Goal: Find specific page/section: Find specific page/section

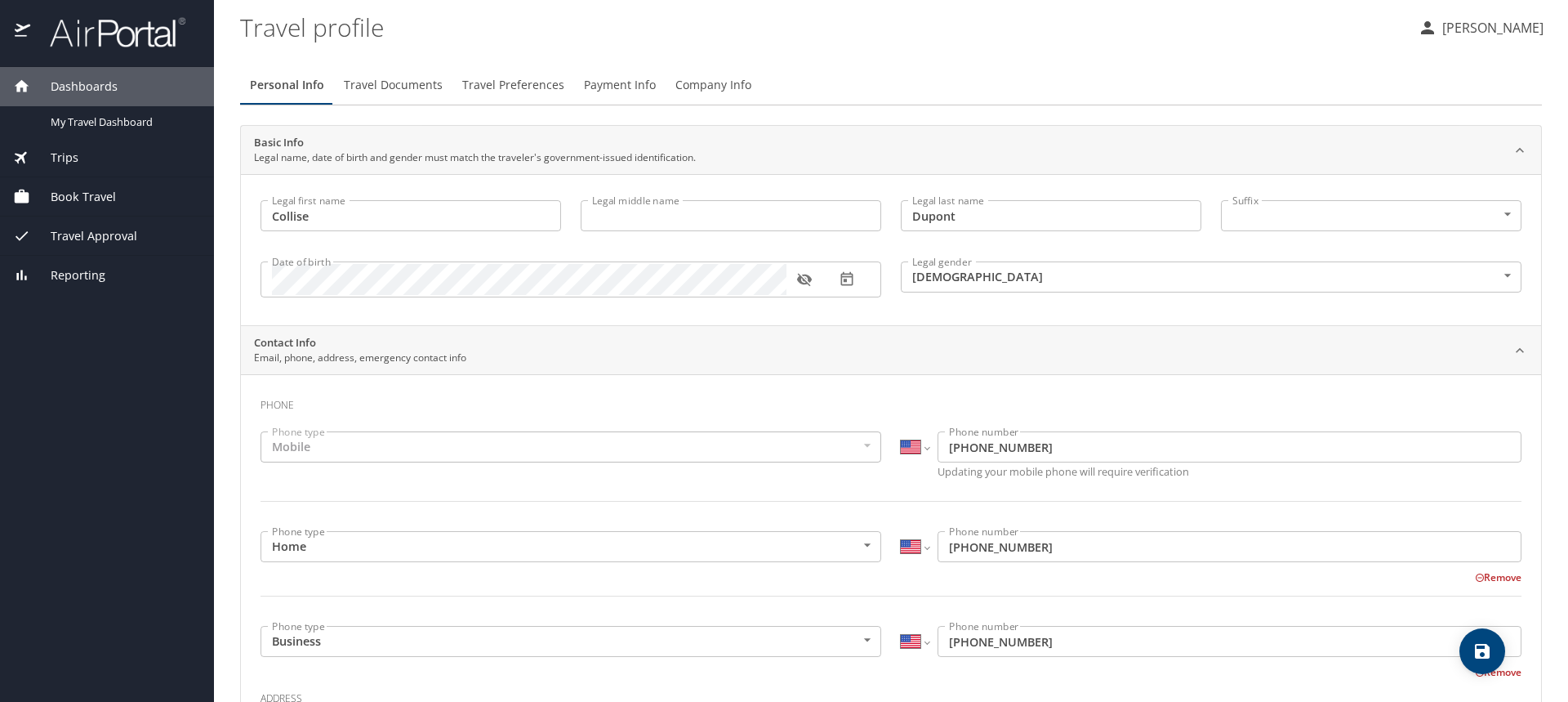
select select "US"
click at [88, 166] on div "Trips" at bounding box center [107, 157] width 188 height 18
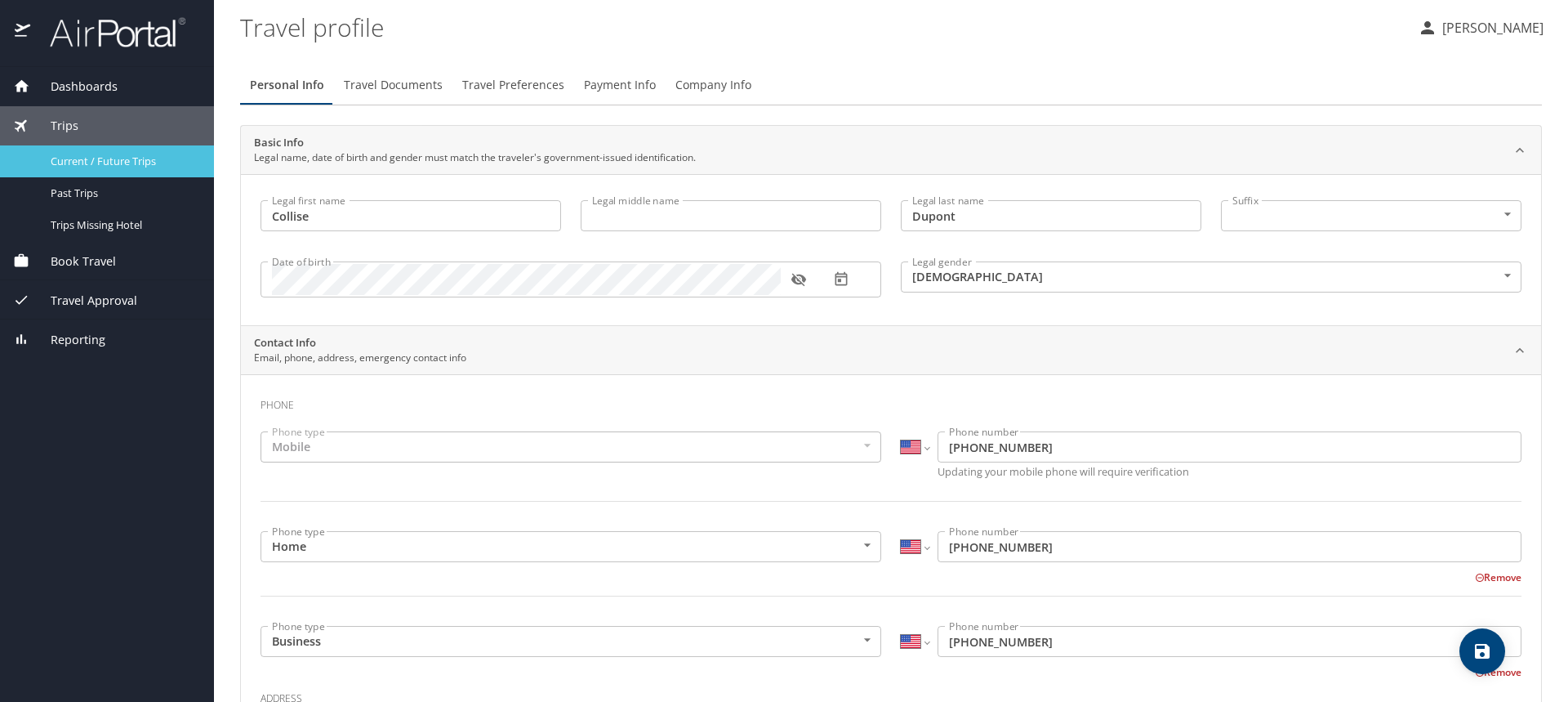
click at [114, 158] on span "Current / Future Trips" at bounding box center [122, 161] width 144 height 16
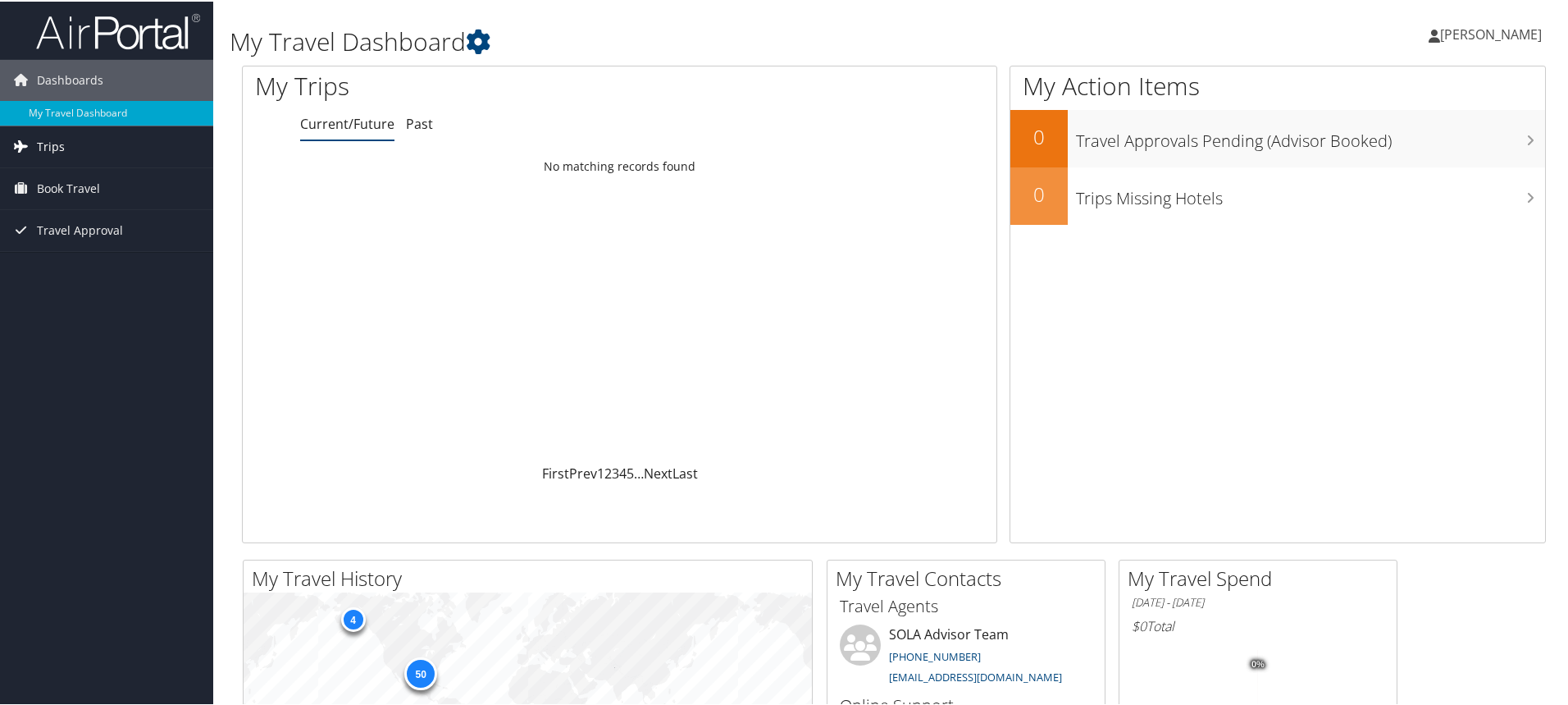
click at [69, 154] on link "Trips" at bounding box center [106, 146] width 214 height 41
click at [70, 179] on link "Current/Future Trips" at bounding box center [106, 178] width 214 height 24
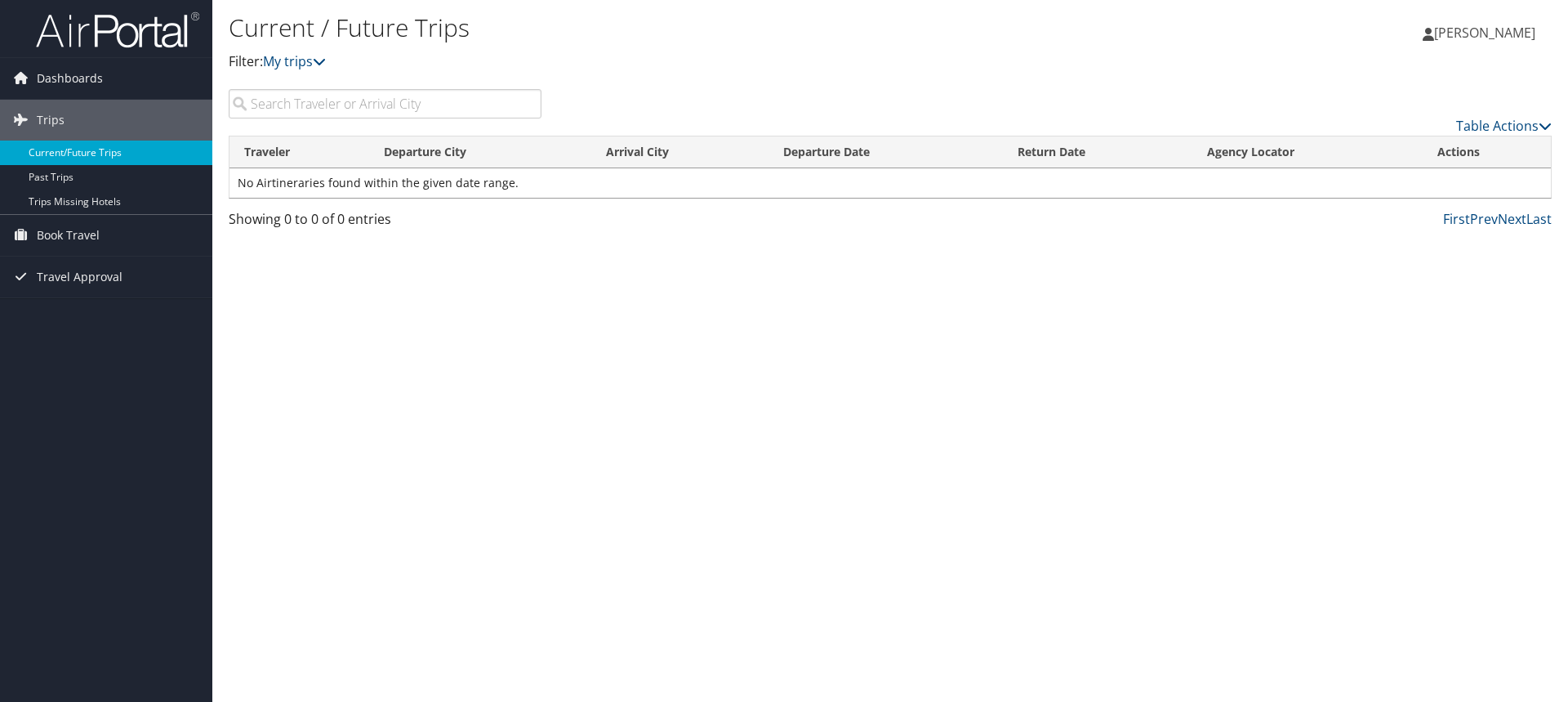
click at [110, 143] on link "Current/Future Trips" at bounding box center [106, 152] width 213 height 24
